Goal: Transaction & Acquisition: Book appointment/travel/reservation

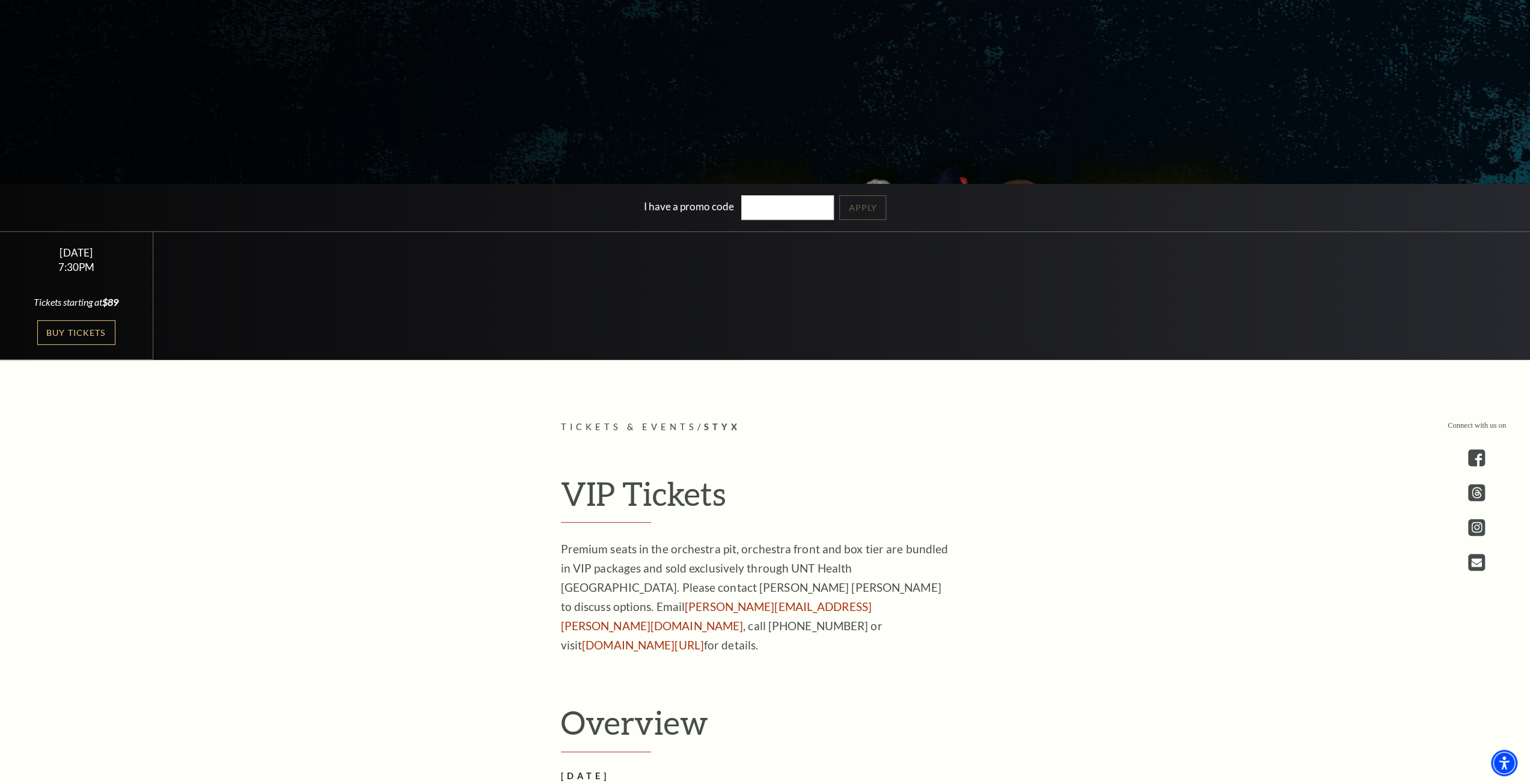
scroll to position [421, 0]
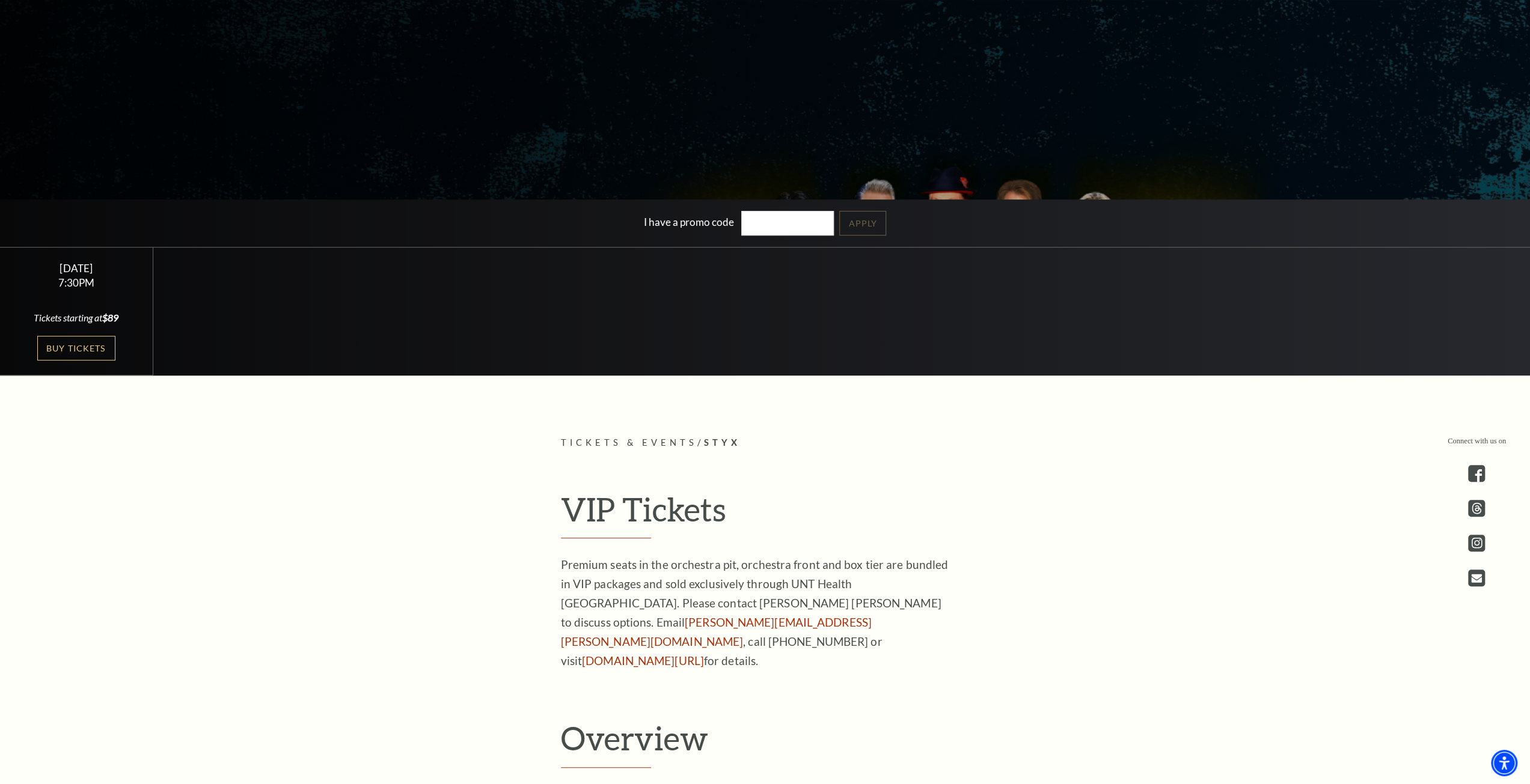
click at [725, 441] on span "Styx" at bounding box center [722, 442] width 37 height 10
click at [97, 336] on link "Buy Tickets" at bounding box center [77, 349] width 78 height 25
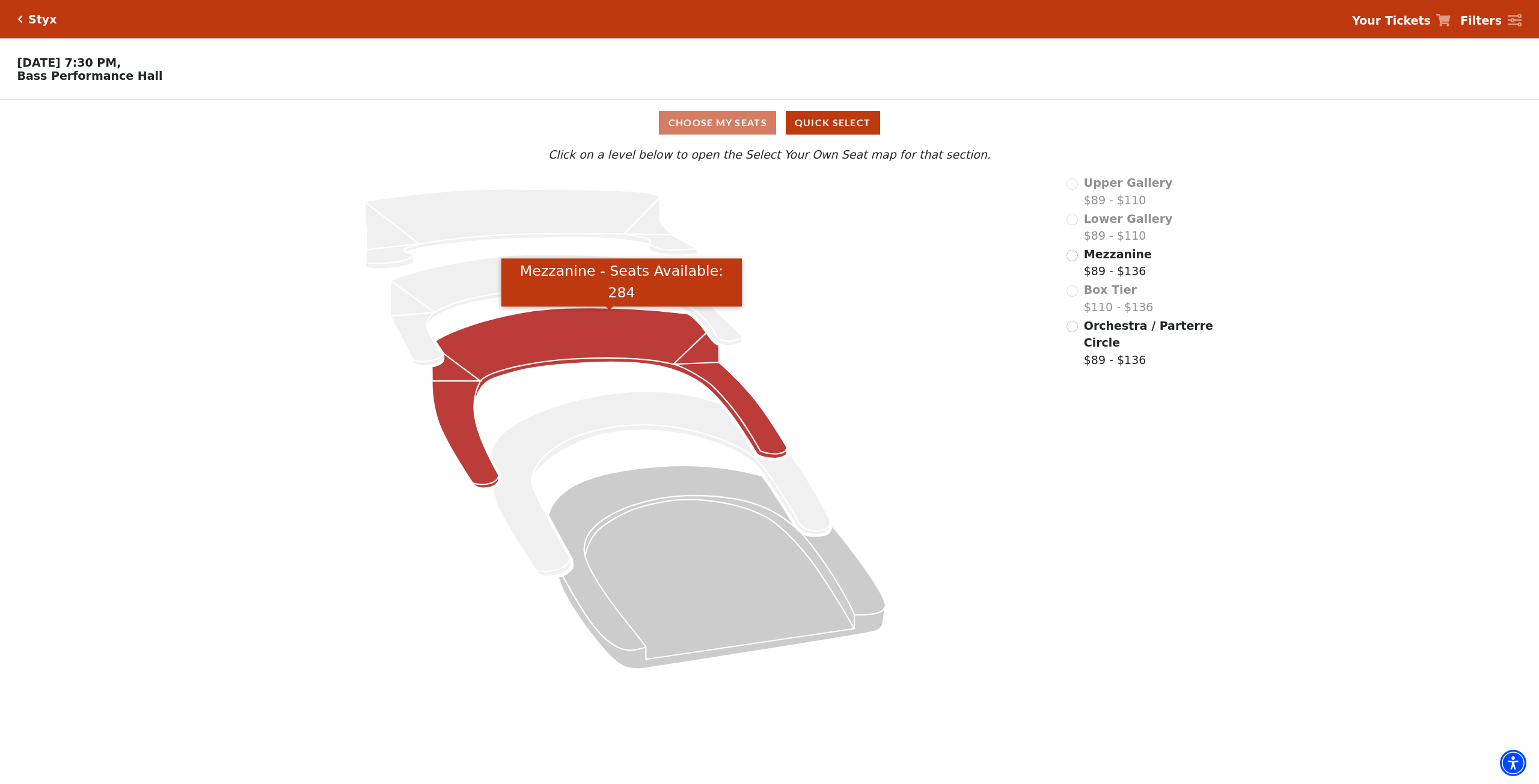
click at [582, 335] on icon "Mezzanine - Seats Available: 284" at bounding box center [610, 398] width 356 height 180
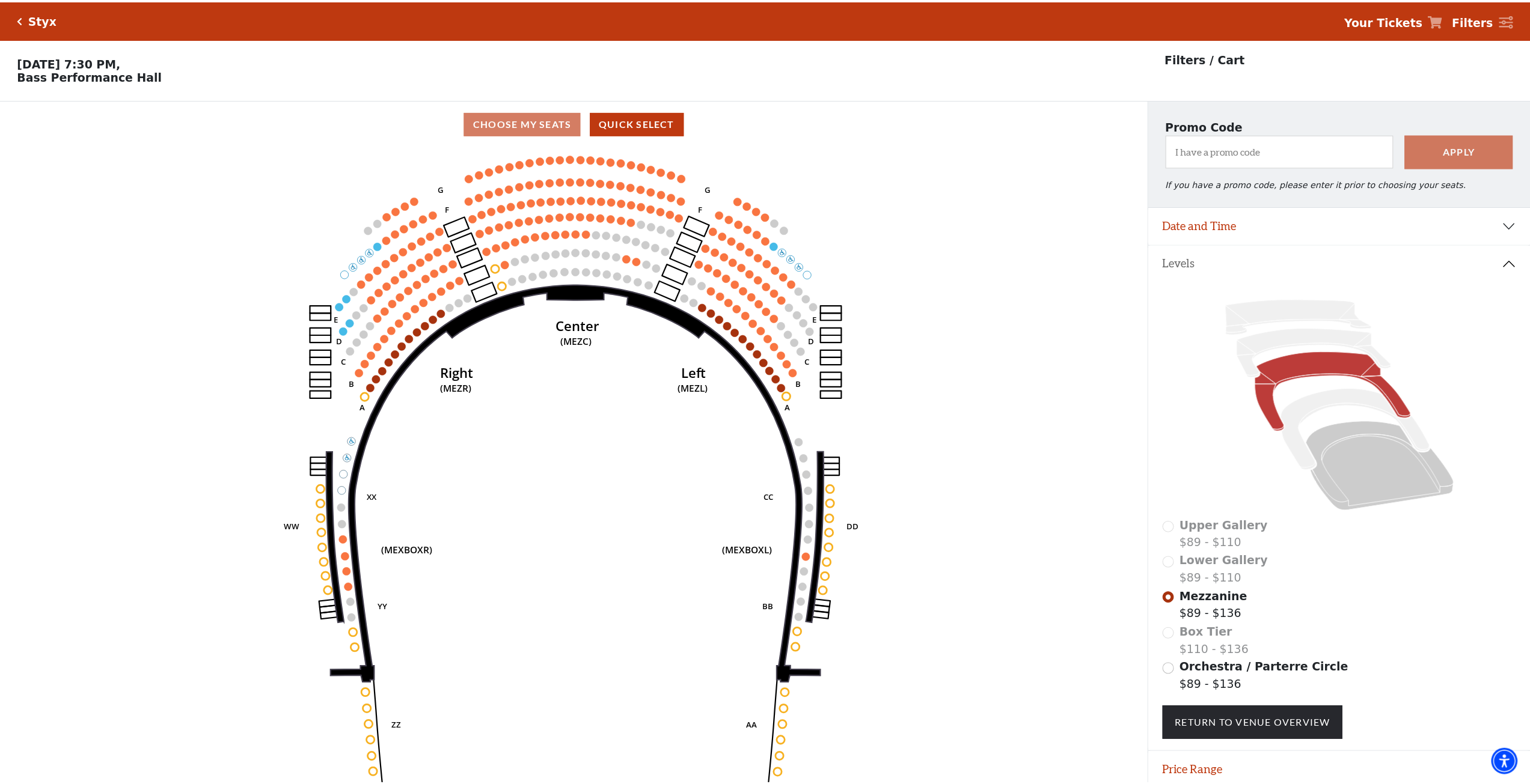
scroll to position [46, 0]
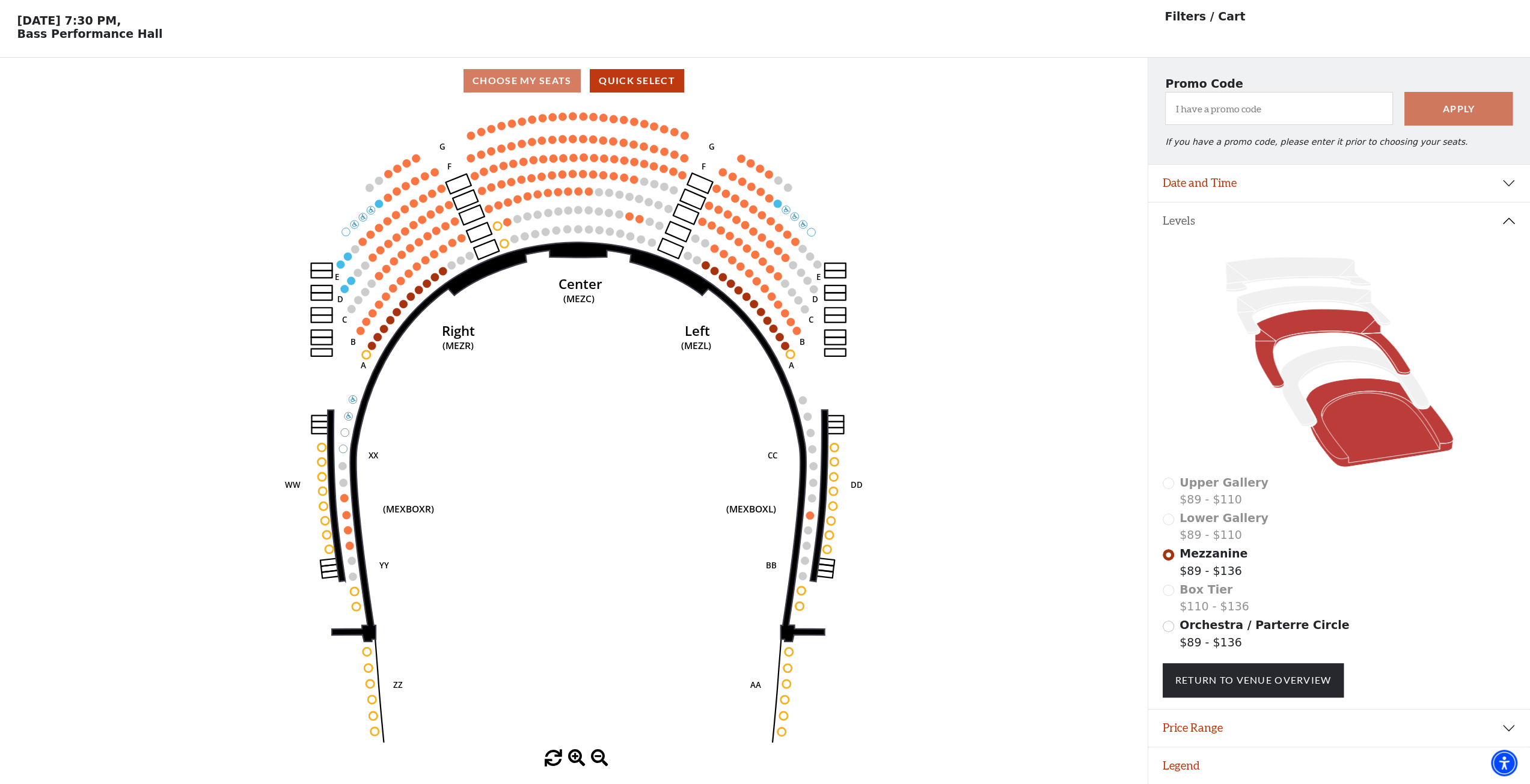
click at [1332, 394] on icon at bounding box center [1380, 423] width 148 height 89
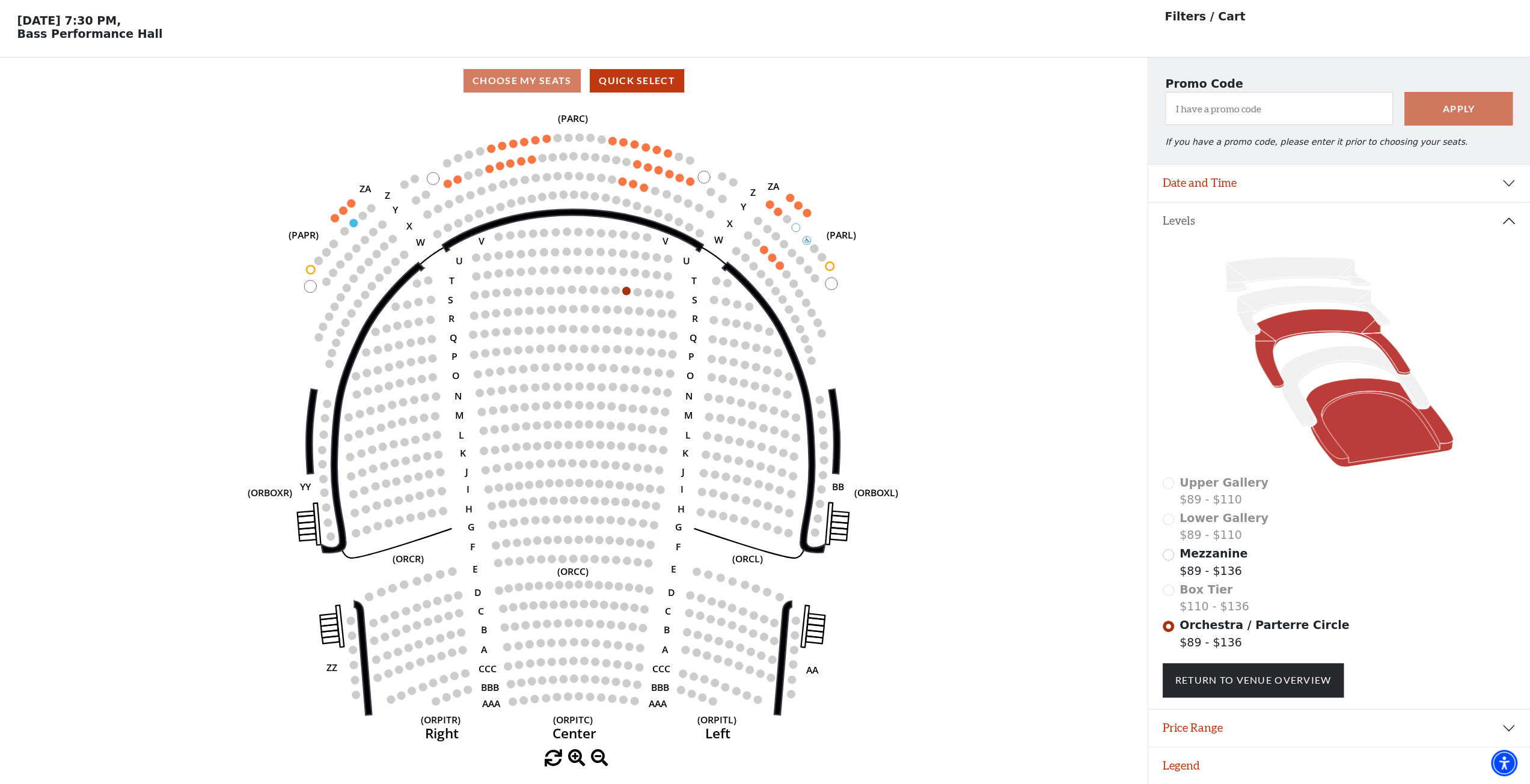
click at [1296, 332] on icon at bounding box center [1332, 349] width 155 height 79
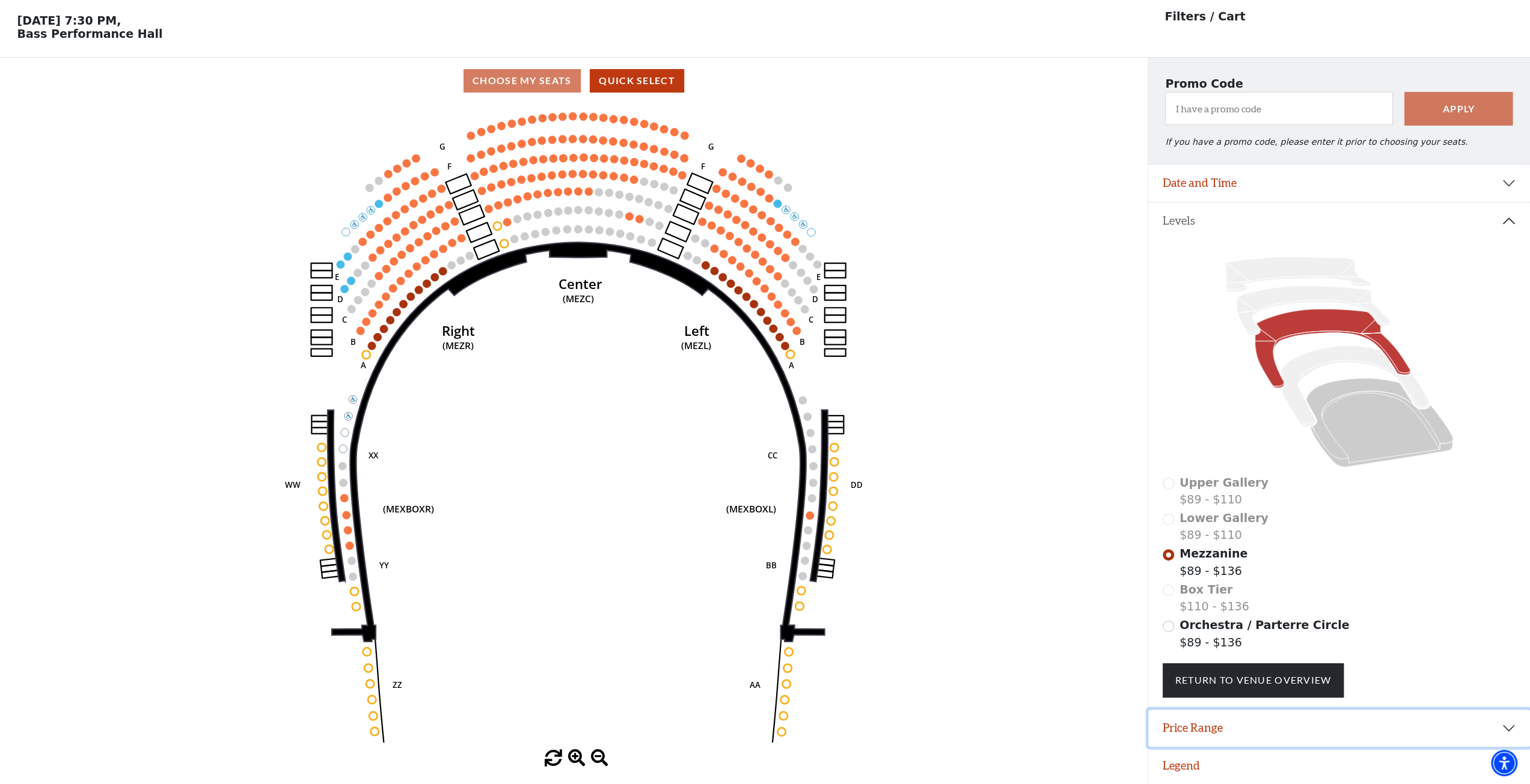
click at [1181, 728] on button "Price Range" at bounding box center [1339, 728] width 381 height 38
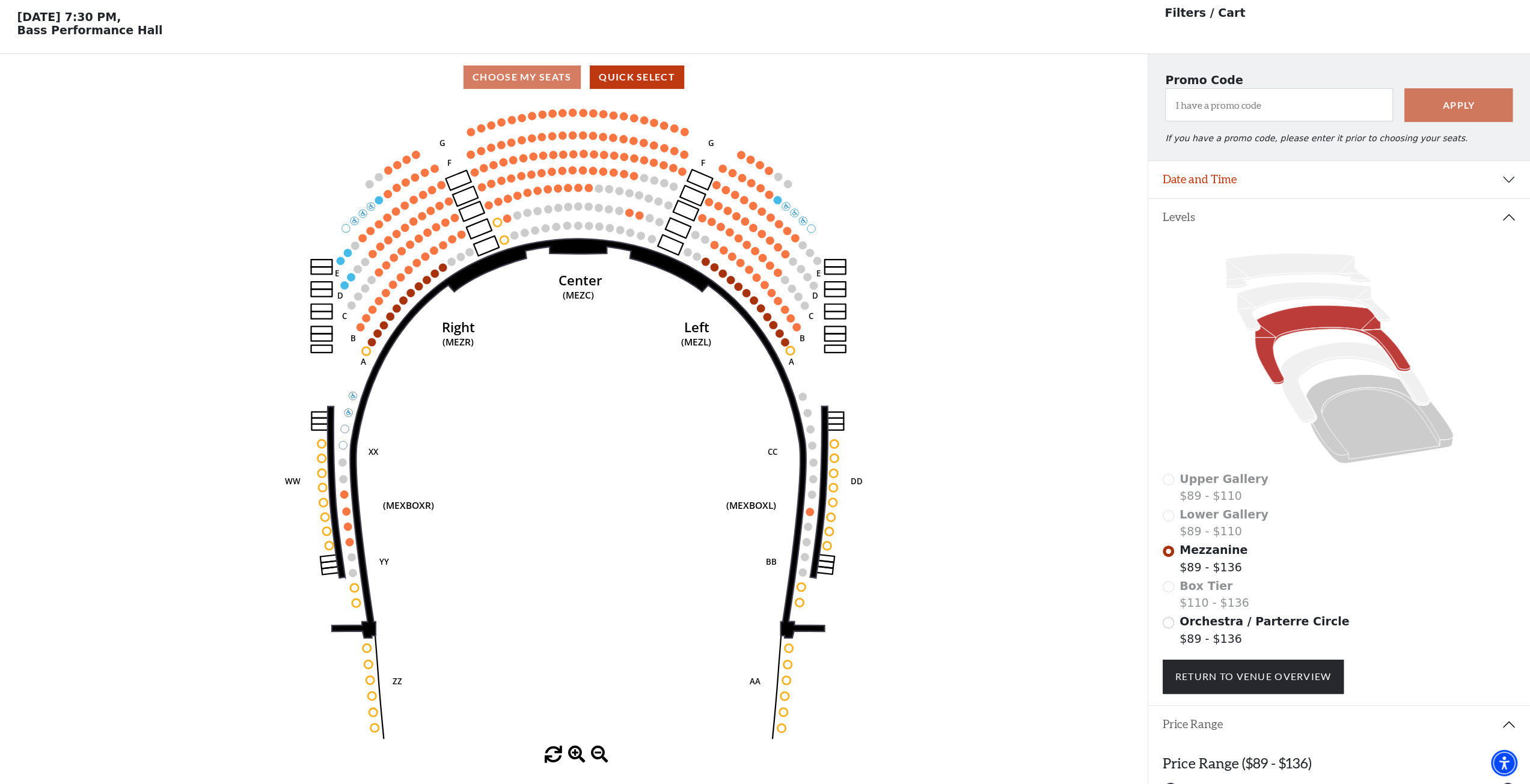
scroll to position [106, 0]
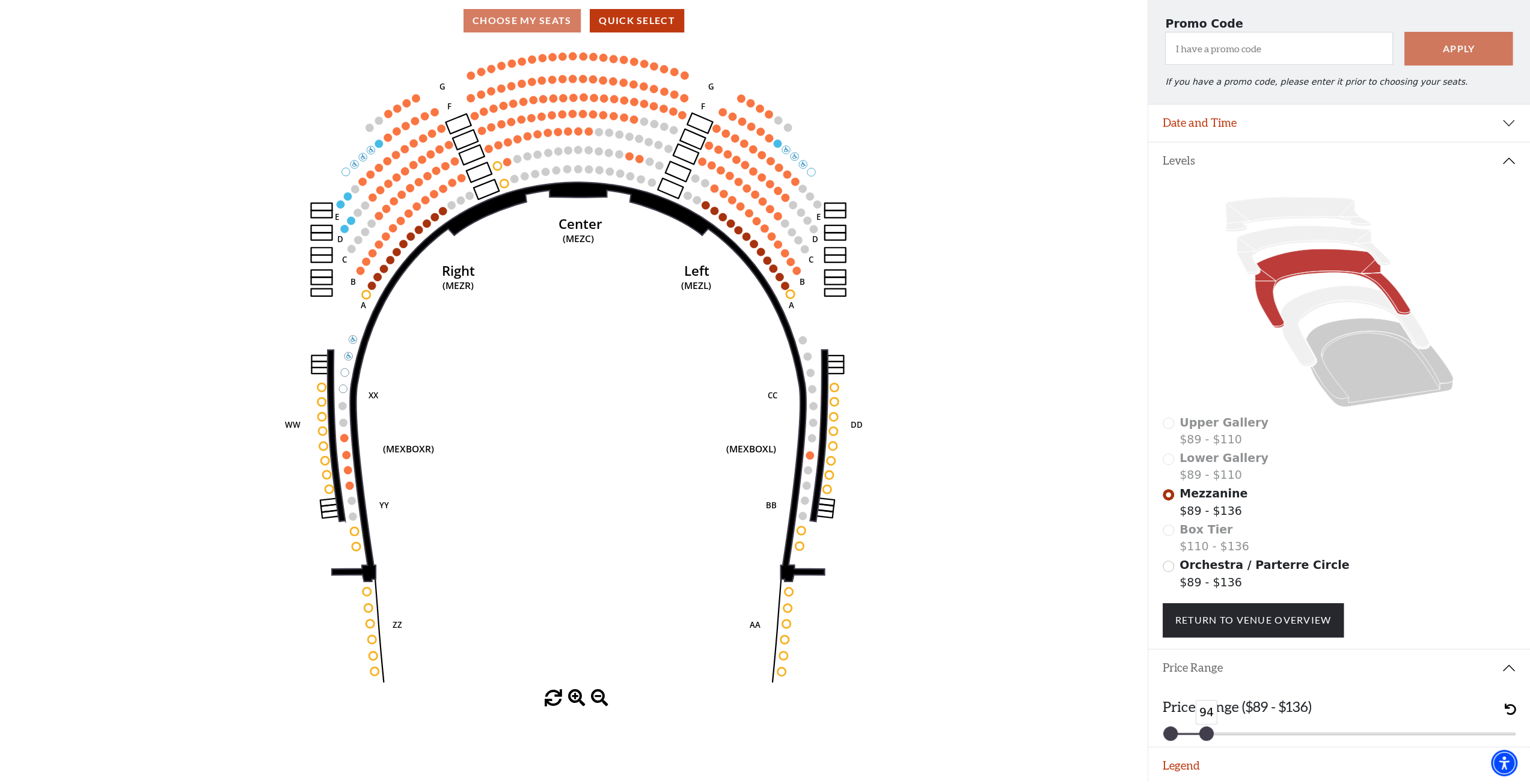
drag, startPoint x: 1513, startPoint y: 738, endPoint x: 1213, endPoint y: 733, distance: 300.0
click at [1213, 735] on div "89 94" at bounding box center [1339, 734] width 353 height 3
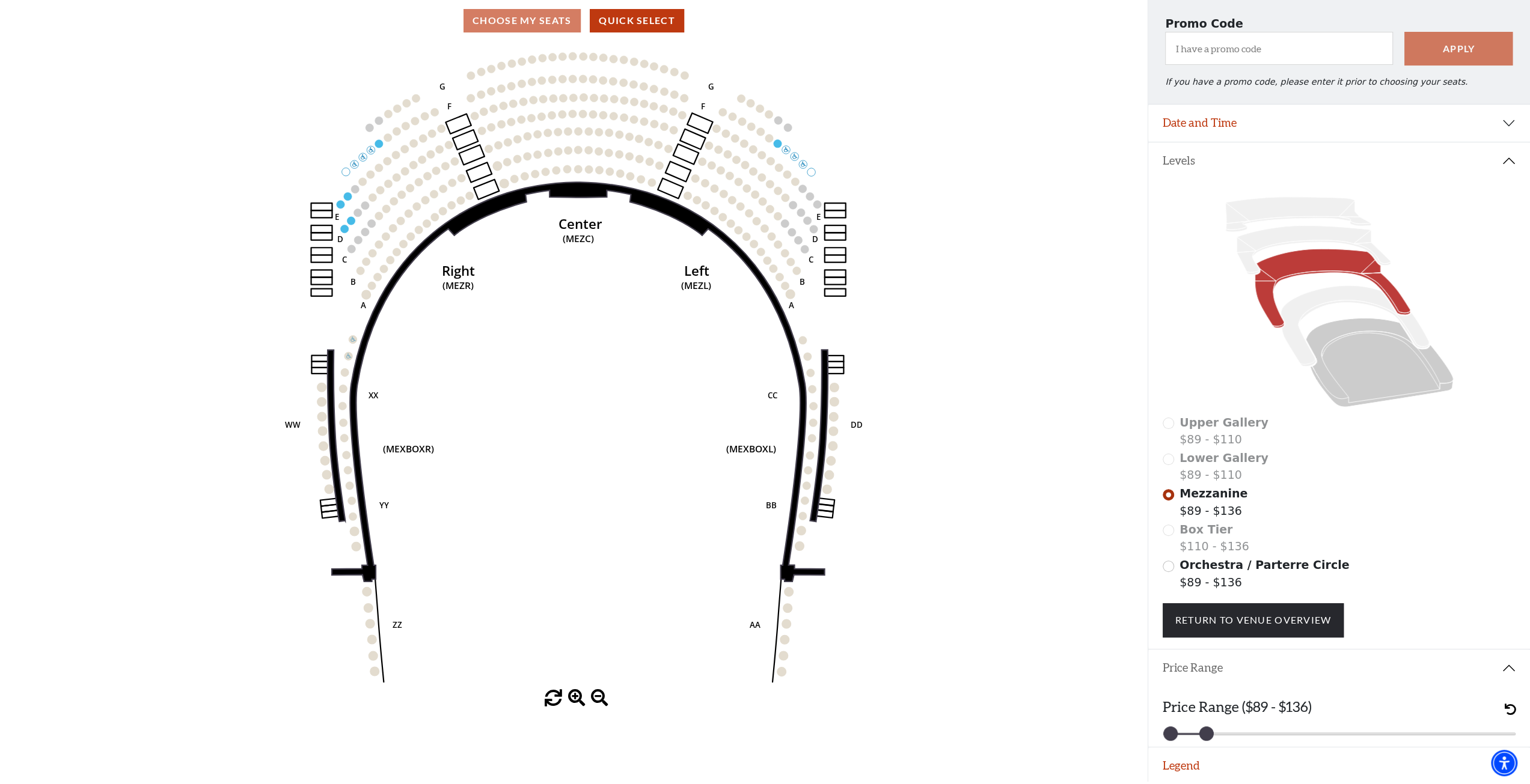
click at [994, 677] on icon "Center (MEZC) Right (MEZR) Left (MEZL) (MEXBOXR) (MEXBOXL) XX WW CC DD YY BB ZZ…" at bounding box center [574, 366] width 1033 height 646
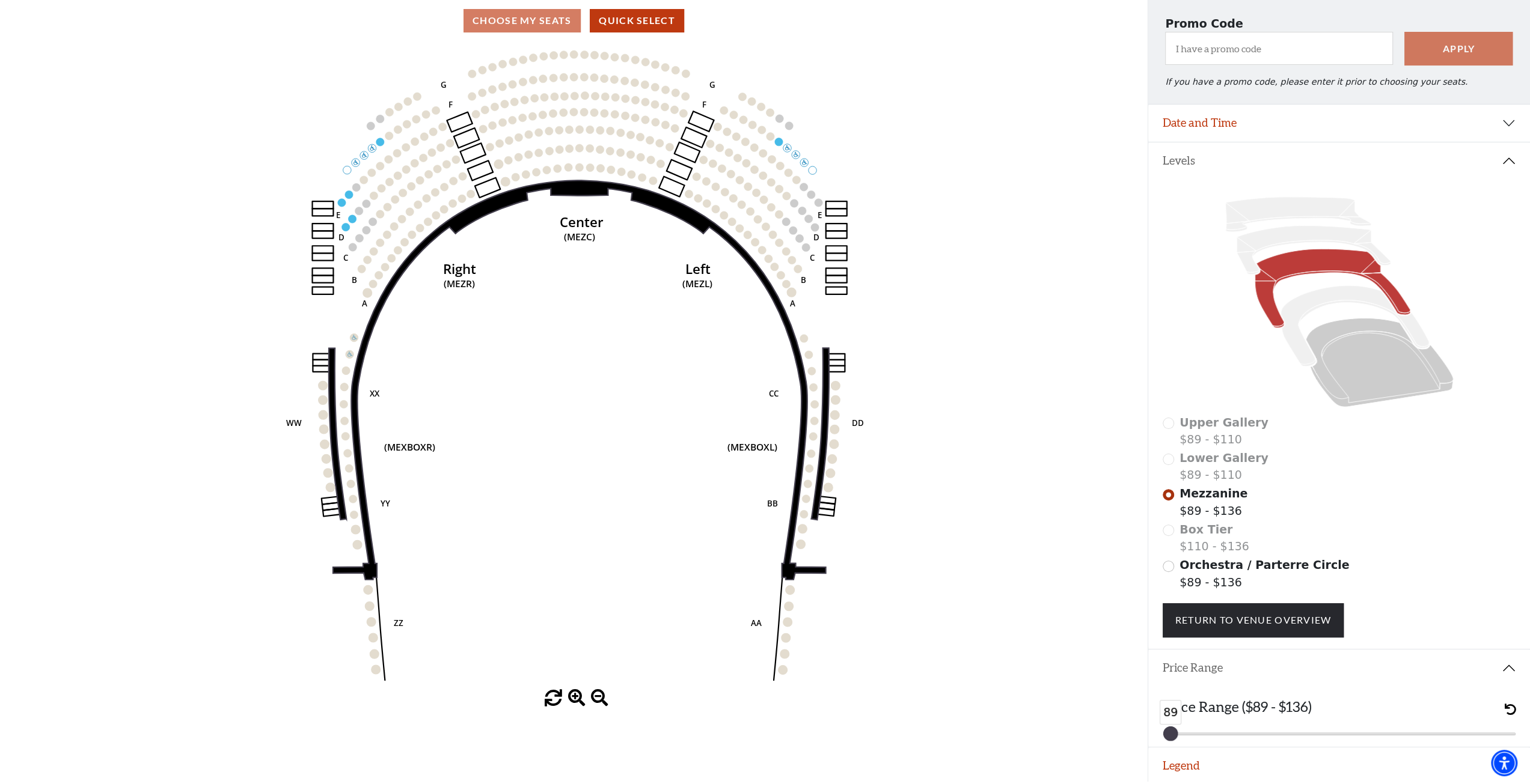
drag, startPoint x: 1201, startPoint y: 733, endPoint x: 1162, endPoint y: 736, distance: 39.1
click at [1162, 736] on div "Price Range ($89 - $136) 89 89" at bounding box center [1339, 717] width 381 height 60
drag, startPoint x: 904, startPoint y: 590, endPoint x: 913, endPoint y: 599, distance: 12.7
click at [904, 593] on icon "Center (MEZC) Right (MEZR) Left (MEZL) (MEXBOXR) (MEXBOXL) XX WW CC DD YY BB ZZ…" at bounding box center [574, 366] width 1033 height 646
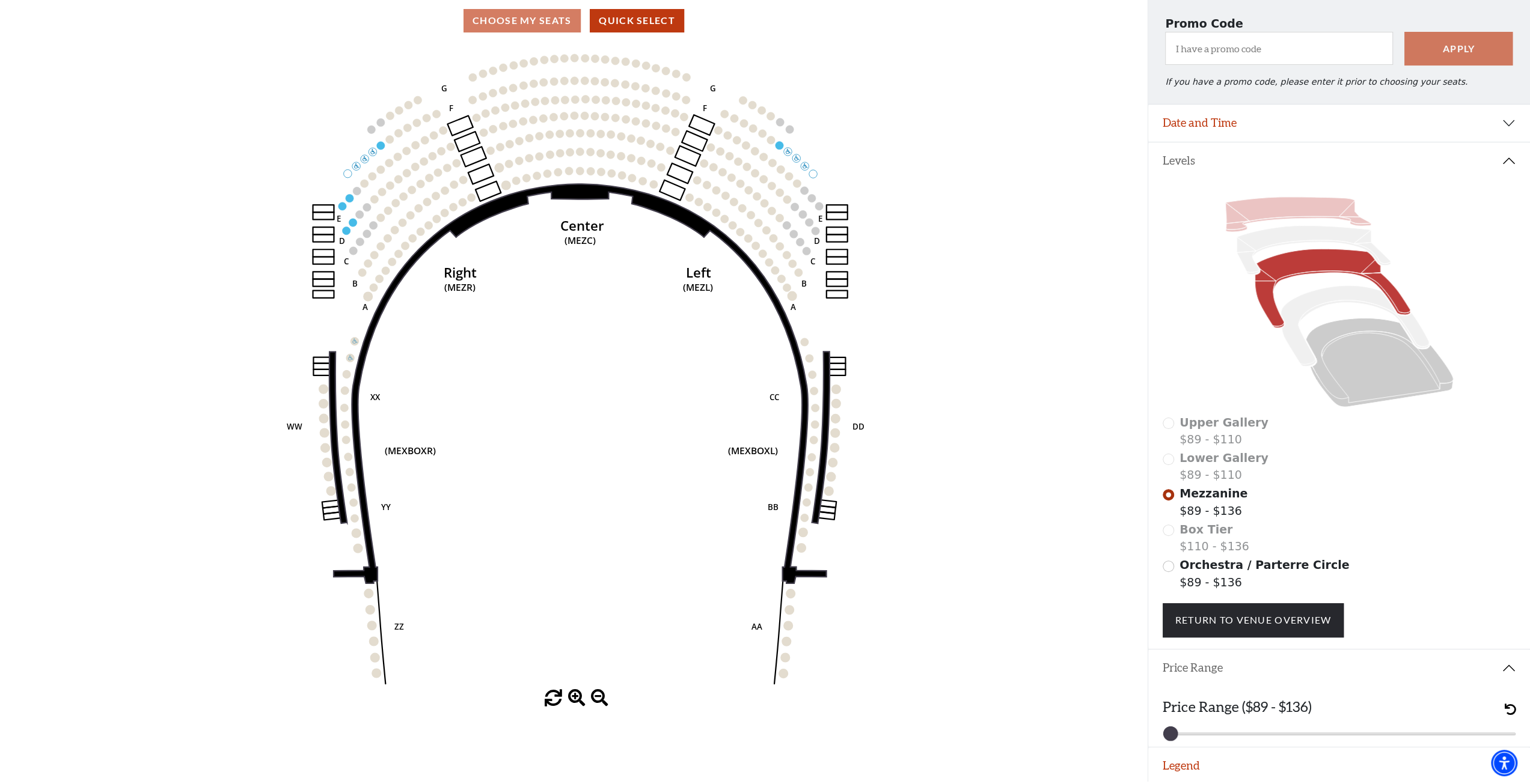
click at [1293, 212] on icon at bounding box center [1298, 214] width 146 height 35
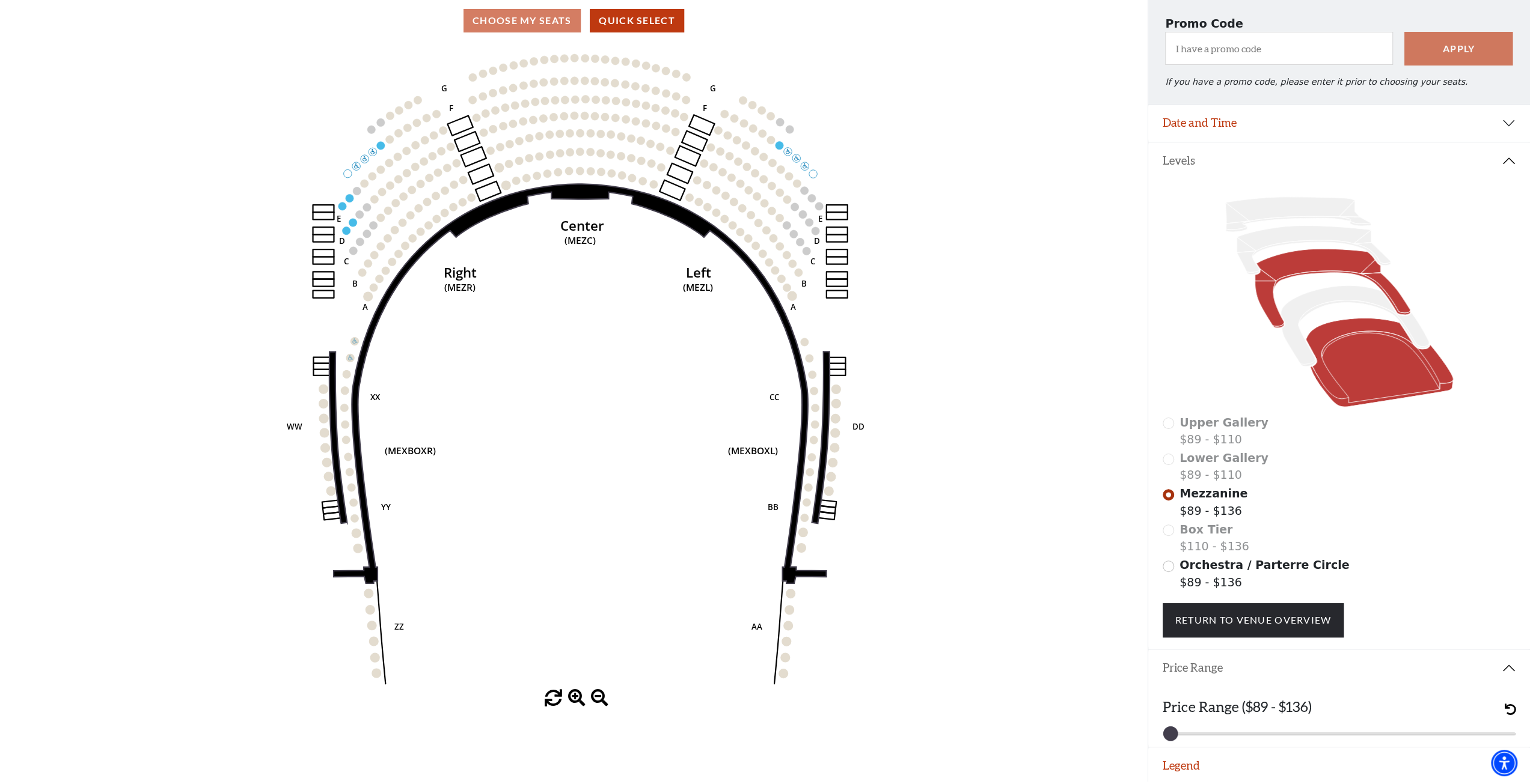
click at [1363, 362] on icon at bounding box center [1380, 363] width 148 height 89
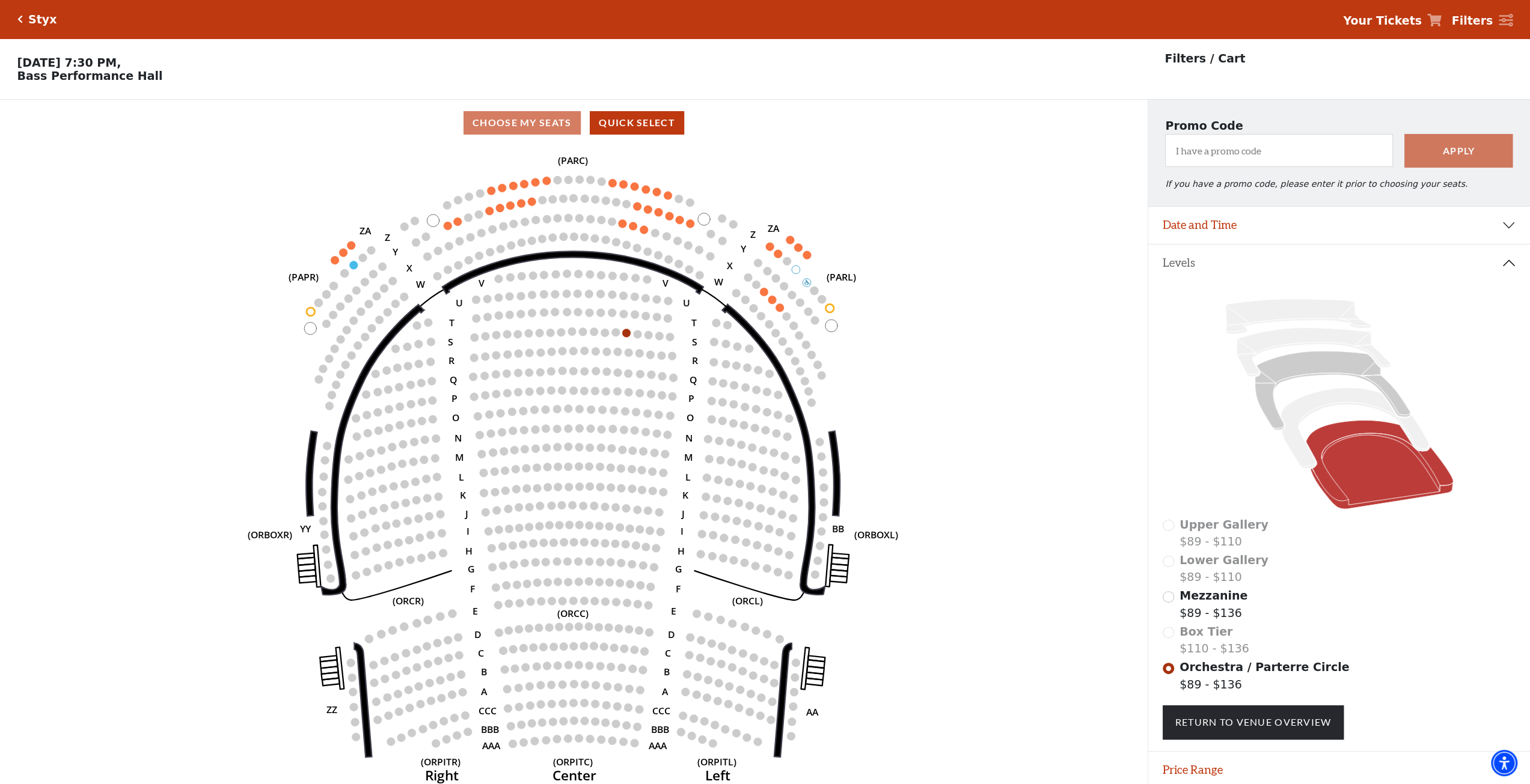
scroll to position [46, 0]
